Goal: Task Accomplishment & Management: Use online tool/utility

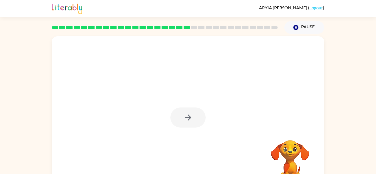
scroll to position [19, 0]
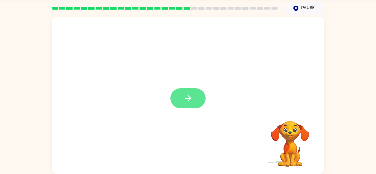
click at [188, 101] on icon "button" at bounding box center [188, 98] width 6 height 6
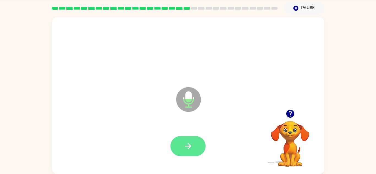
click at [183, 146] on button "button" at bounding box center [188, 146] width 35 height 20
click at [194, 141] on button "button" at bounding box center [188, 146] width 35 height 20
click at [190, 150] on icon "button" at bounding box center [189, 147] width 10 height 10
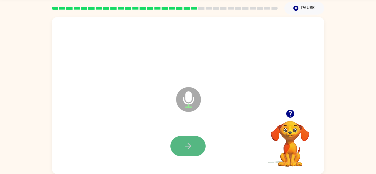
click at [190, 145] on icon "button" at bounding box center [188, 146] width 6 height 6
click at [185, 136] on button "button" at bounding box center [188, 146] width 35 height 20
click at [177, 142] on button "button" at bounding box center [188, 146] width 35 height 20
click at [175, 149] on button "button" at bounding box center [188, 146] width 35 height 20
click at [194, 150] on button "button" at bounding box center [188, 146] width 35 height 20
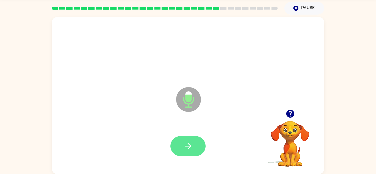
click at [176, 152] on button "button" at bounding box center [188, 146] width 35 height 20
click at [180, 152] on button "button" at bounding box center [188, 146] width 35 height 20
click at [192, 153] on button "button" at bounding box center [188, 146] width 35 height 20
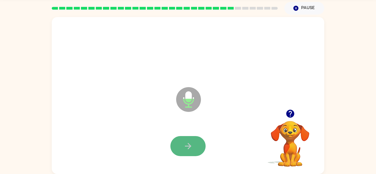
click at [188, 141] on button "button" at bounding box center [188, 146] width 35 height 20
click at [191, 143] on icon "button" at bounding box center [189, 147] width 10 height 10
click at [192, 144] on icon "button" at bounding box center [189, 147] width 10 height 10
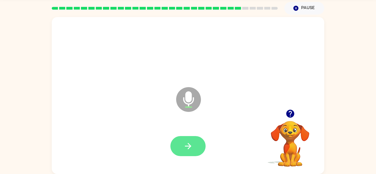
click at [191, 156] on button "button" at bounding box center [188, 146] width 35 height 20
click at [191, 141] on button "button" at bounding box center [188, 146] width 35 height 20
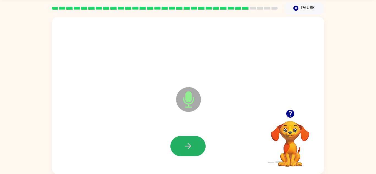
click at [191, 141] on button "button" at bounding box center [188, 146] width 35 height 20
click at [192, 142] on icon "button" at bounding box center [189, 147] width 10 height 10
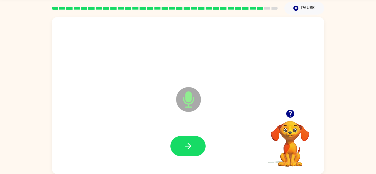
click at [192, 142] on icon "button" at bounding box center [189, 147] width 10 height 10
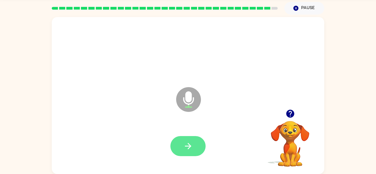
click at [192, 142] on icon "button" at bounding box center [189, 147] width 10 height 10
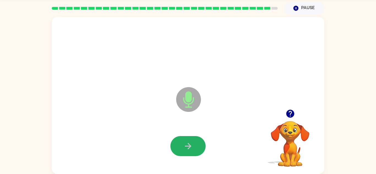
click at [192, 142] on icon "button" at bounding box center [189, 147] width 10 height 10
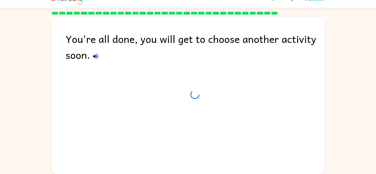
scroll to position [9, 0]
